Goal: Complete application form

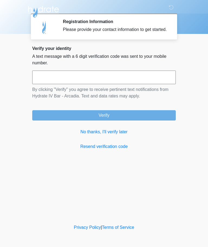
click at [121, 84] on input "text" at bounding box center [104, 77] width 144 height 14
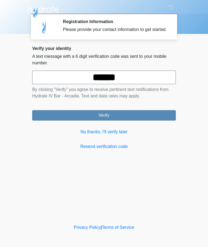
type input "******"
click at [119, 120] on button "Verify" at bounding box center [104, 115] width 144 height 10
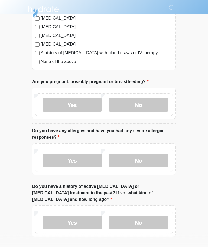
scroll to position [160, 0]
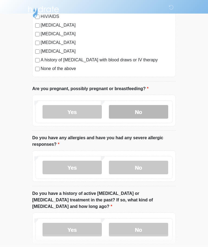
click at [152, 112] on label "No" at bounding box center [138, 112] width 59 height 14
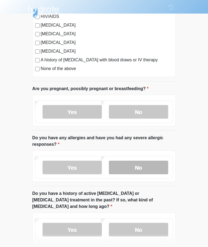
click at [149, 169] on label "No" at bounding box center [138, 167] width 59 height 14
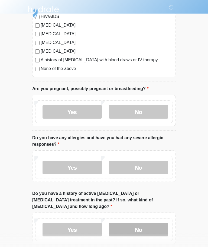
click at [152, 223] on label "No" at bounding box center [138, 230] width 59 height 14
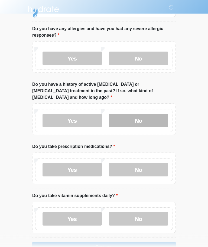
scroll to position [278, 0]
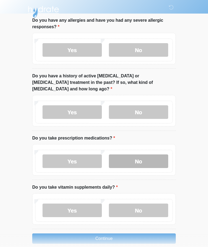
click at [155, 156] on label "No" at bounding box center [138, 161] width 59 height 14
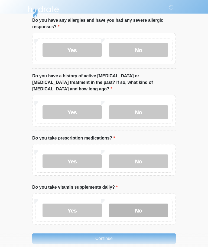
click at [149, 204] on label "No" at bounding box center [138, 210] width 59 height 14
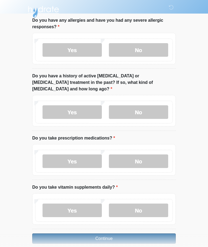
click at [117, 234] on button "Continue" at bounding box center [104, 238] width 144 height 10
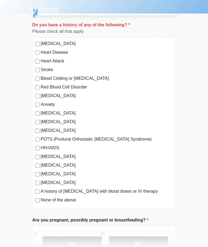
click at [64, 202] on label "None of the above" at bounding box center [107, 200] width 132 height 7
click at [149, 242] on label "No" at bounding box center [138, 243] width 59 height 14
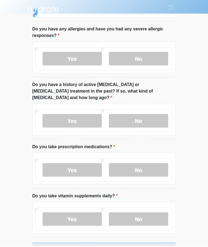
scroll to position [278, 0]
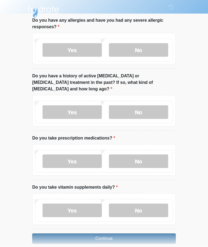
click at [114, 233] on button "Continue" at bounding box center [104, 238] width 144 height 10
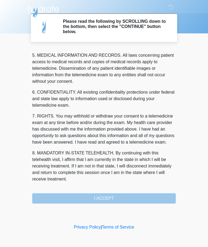
scroll to position [176, 0]
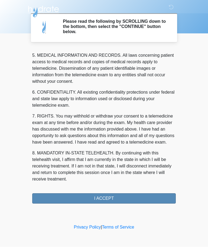
click at [115, 199] on button "I ACCEPT" at bounding box center [104, 198] width 144 height 10
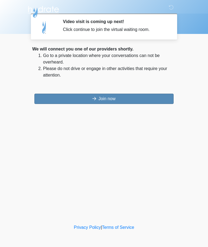
click at [115, 99] on button "Join now" at bounding box center [103, 99] width 139 height 10
